Goal: Task Accomplishment & Management: Use online tool/utility

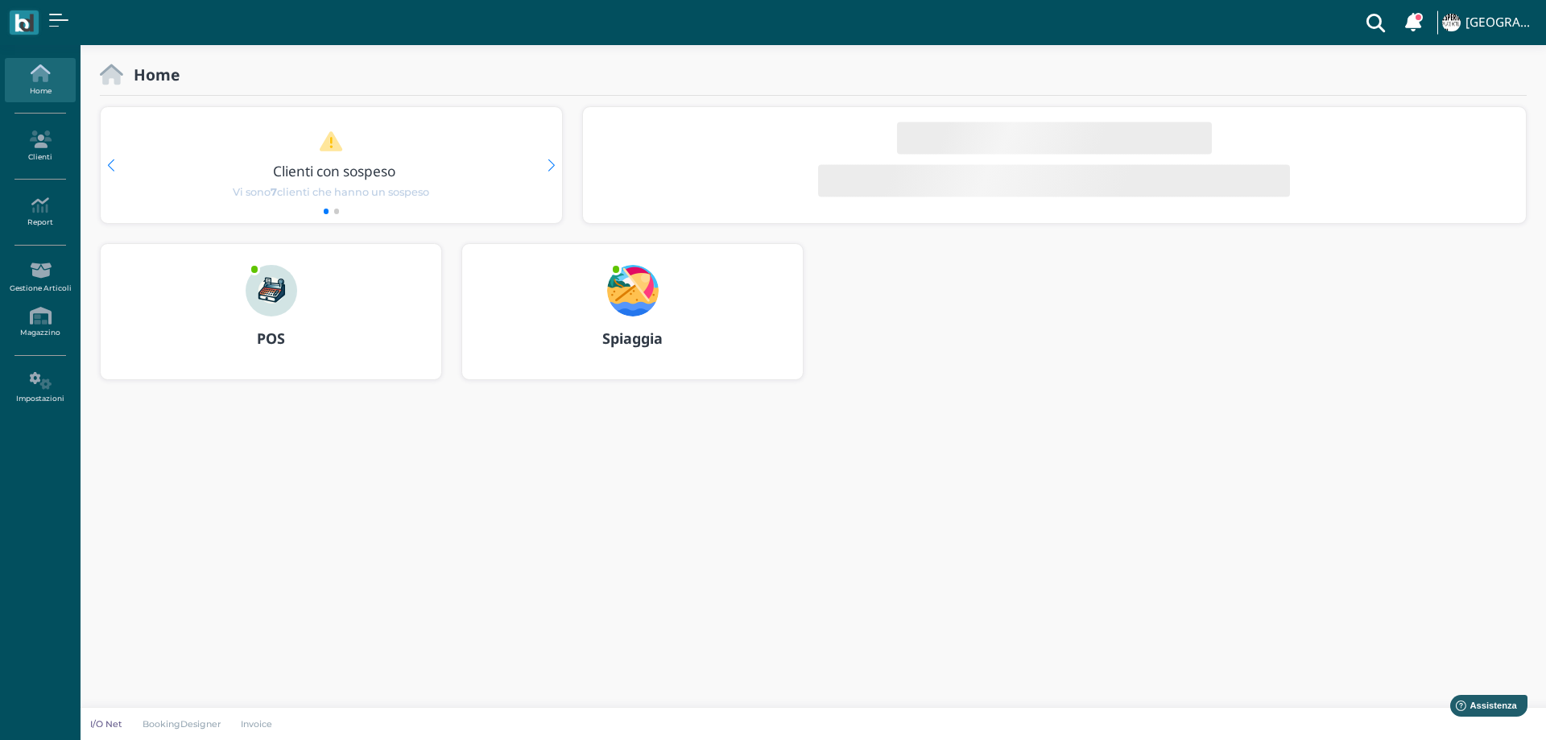
click at [640, 263] on div at bounding box center [632, 280] width 77 height 72
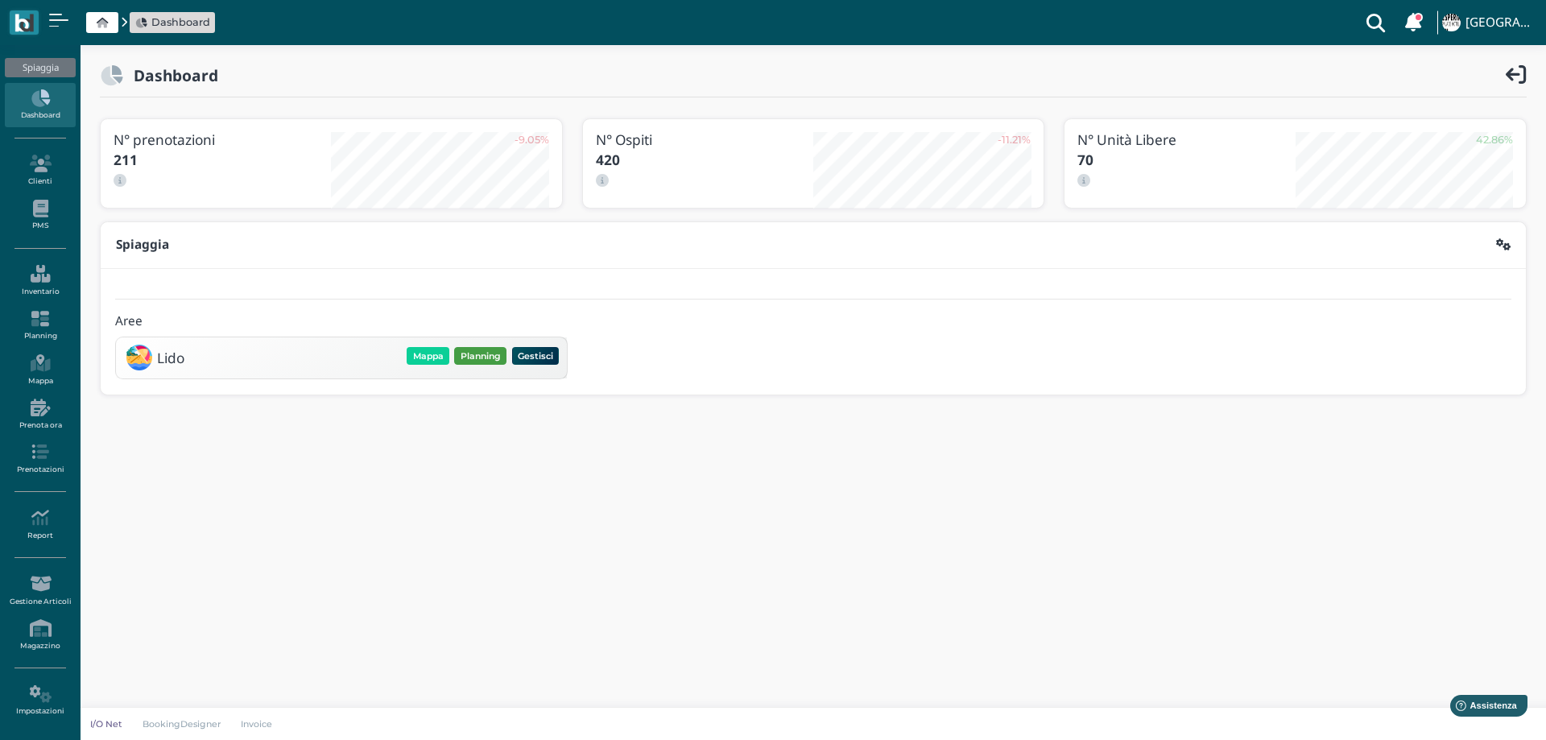
click at [476, 355] on button "Planning" at bounding box center [480, 356] width 52 height 18
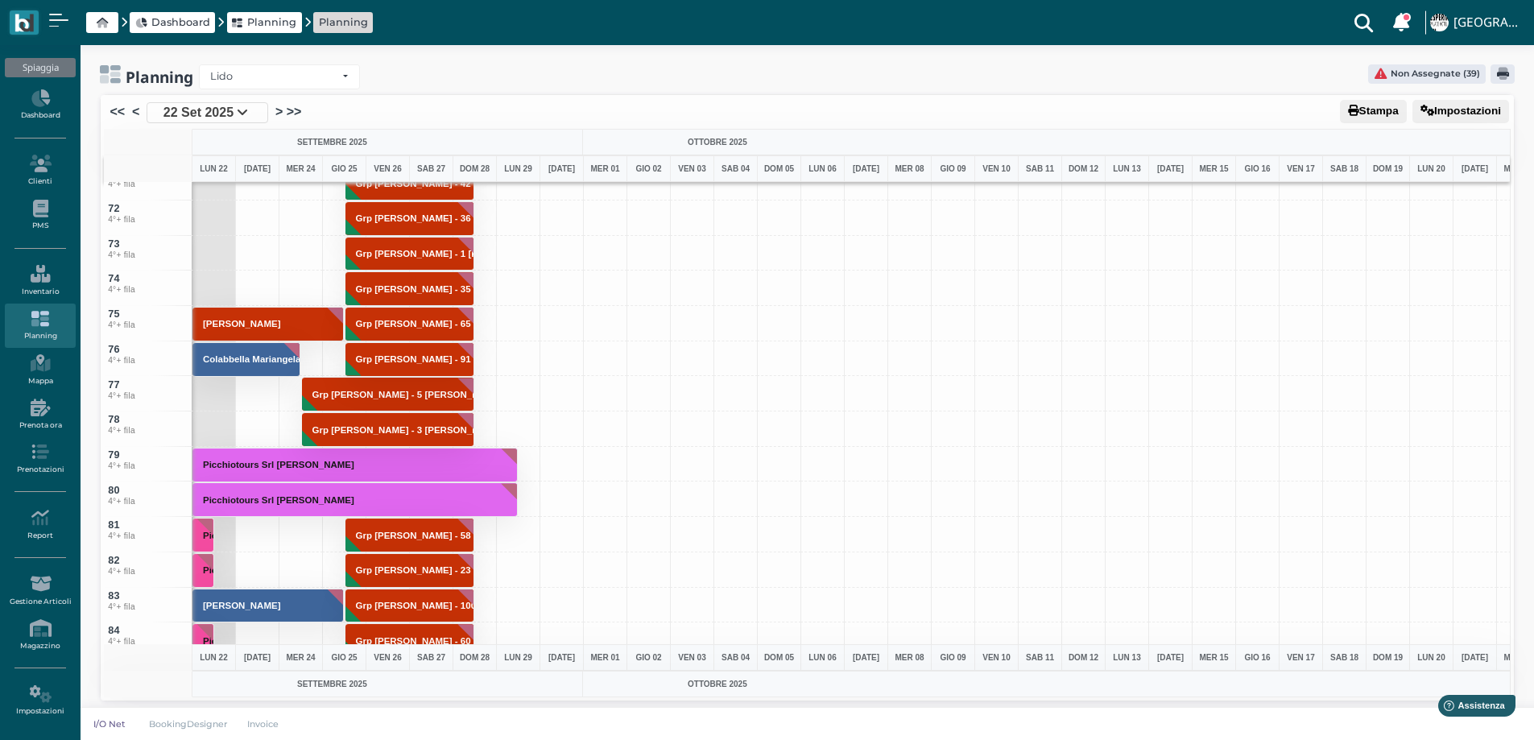
scroll to position [2495, 0]
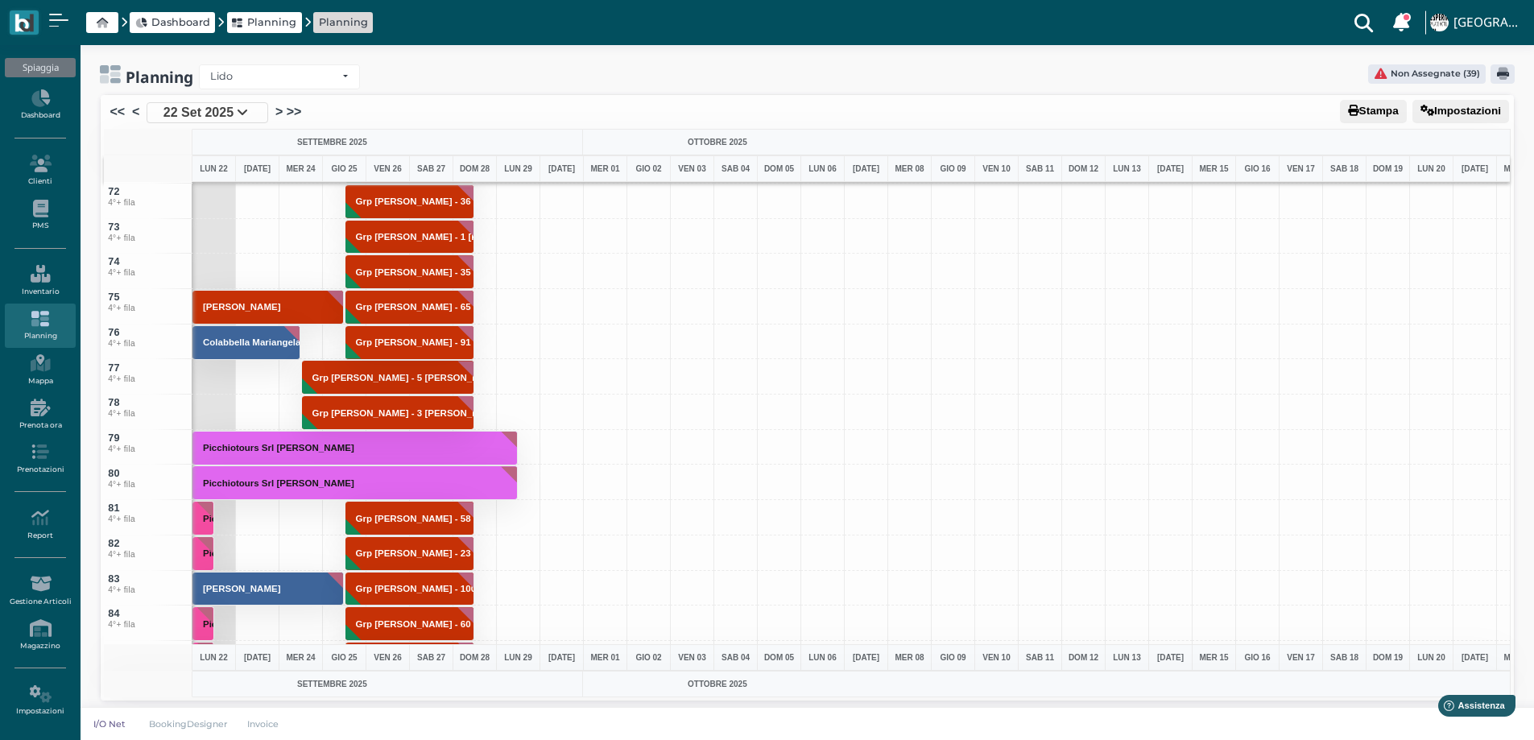
click at [359, 443] on h3 "Picchiotours Srl [PERSON_NAME]" at bounding box center [278, 448] width 164 height 10
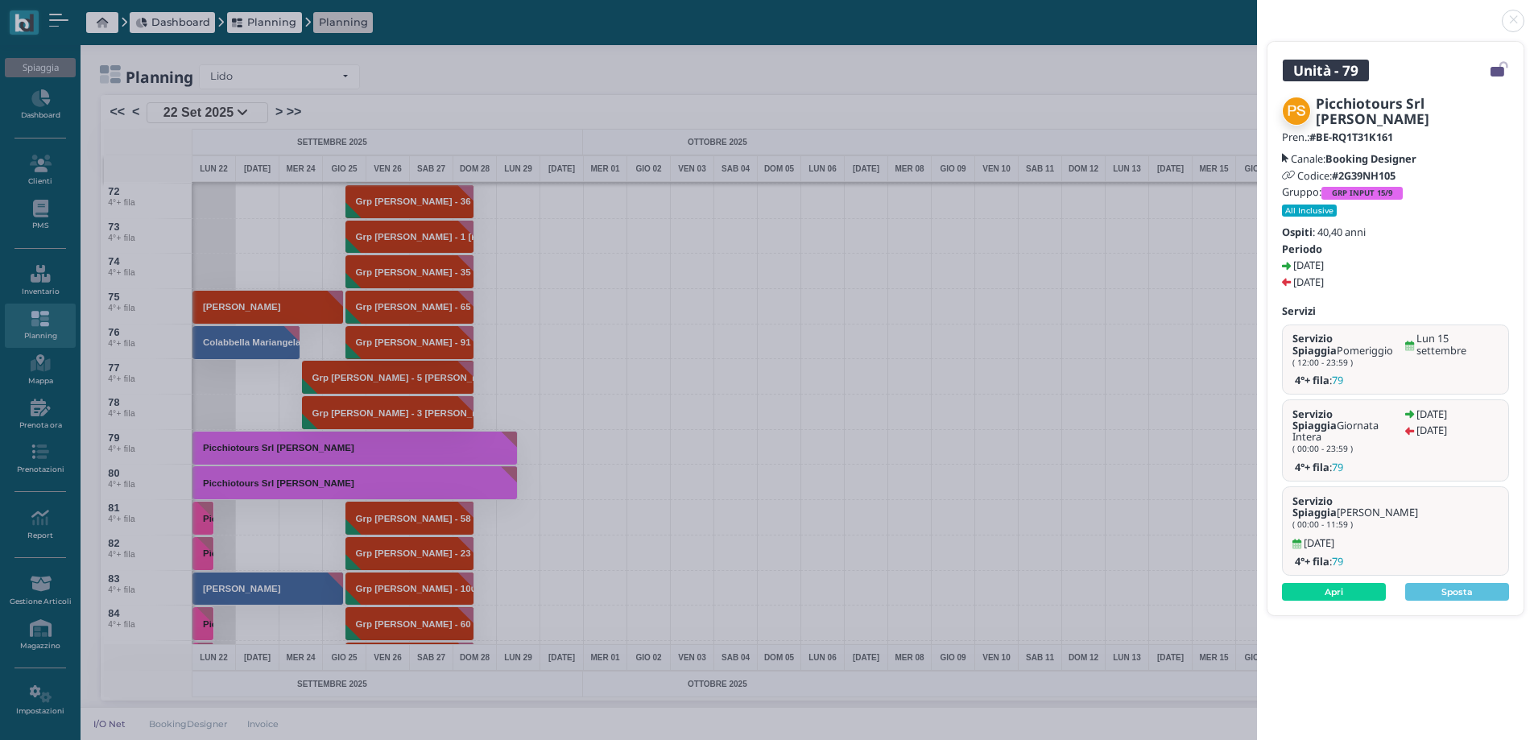
click at [1257, 11] on link at bounding box center [1257, 11] width 0 height 0
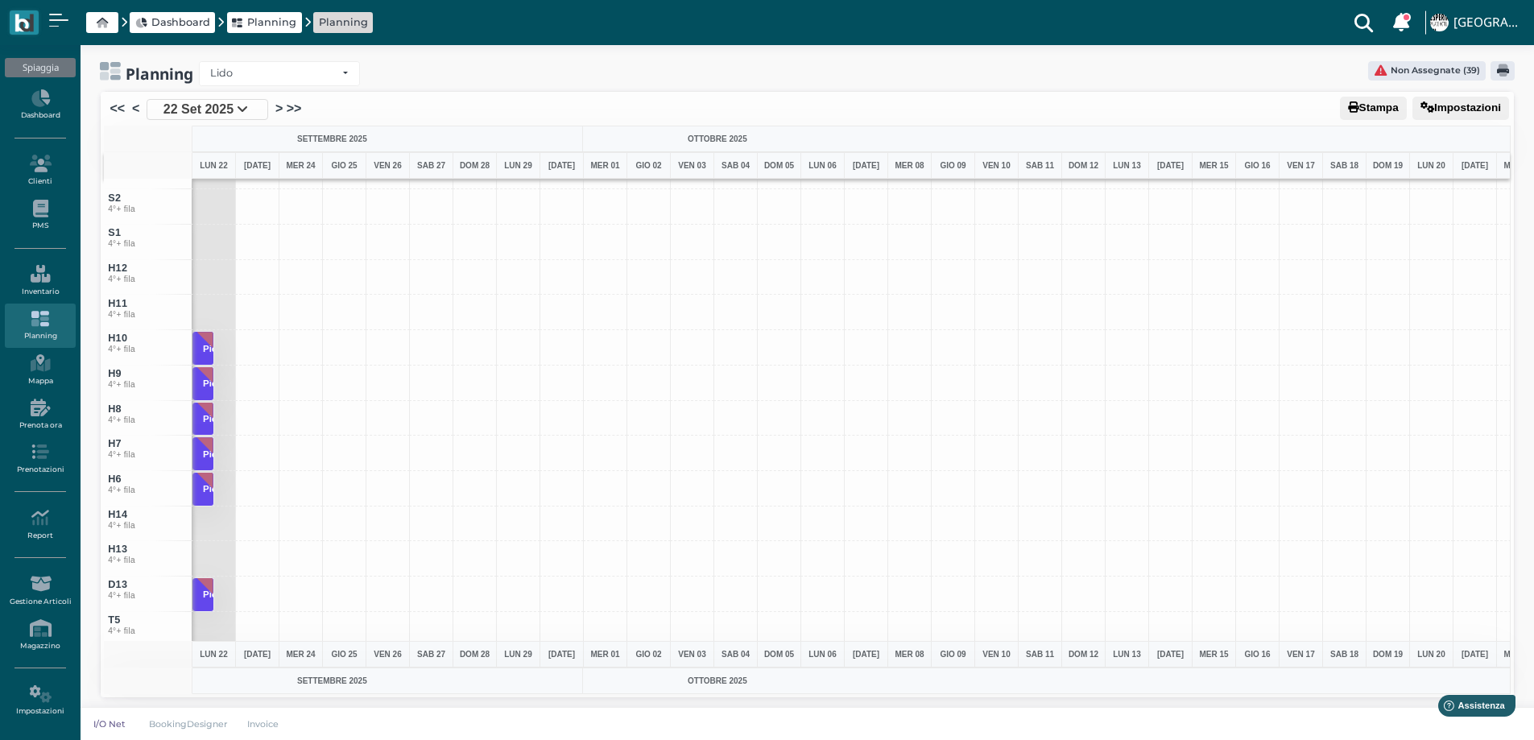
scroll to position [5232, 0]
